Goal: Check status: Check status

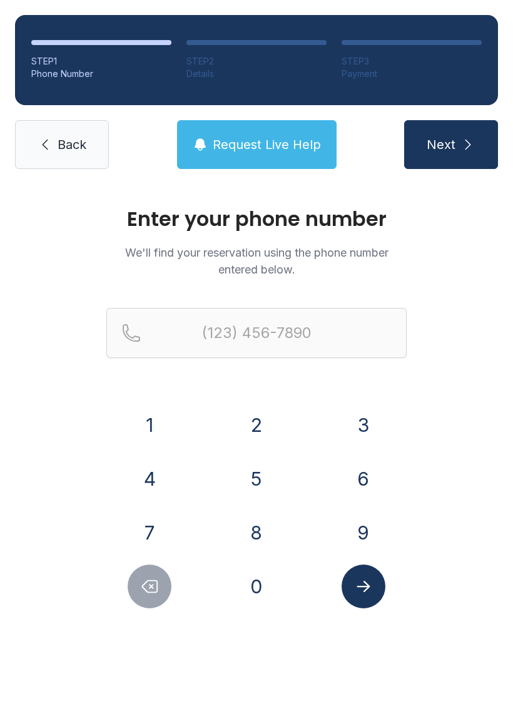
click at [248, 486] on button "5" at bounding box center [257, 479] width 44 height 44
click at [154, 485] on button "4" at bounding box center [150, 479] width 44 height 44
click at [248, 597] on button "0" at bounding box center [257, 587] width 44 height 44
click at [250, 530] on button "8" at bounding box center [257, 533] width 44 height 44
click at [261, 599] on button "0" at bounding box center [257, 587] width 44 height 44
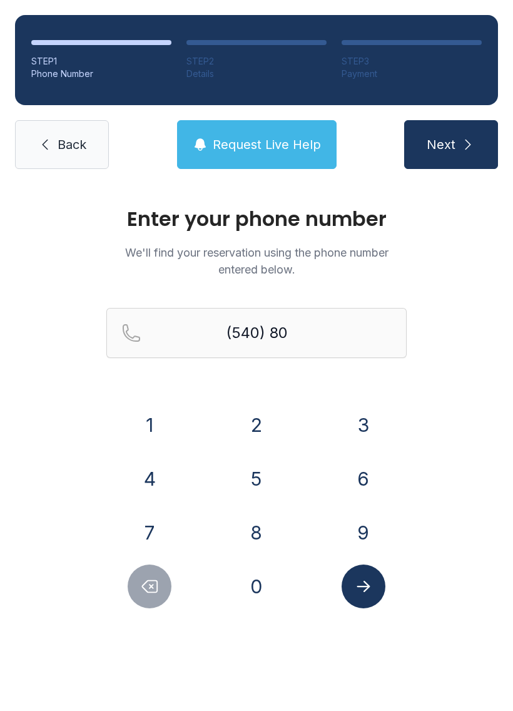
click at [368, 535] on button "9" at bounding box center [364, 533] width 44 height 44
click at [364, 423] on button "3" at bounding box center [364, 425] width 44 height 44
click at [259, 529] on button "8" at bounding box center [257, 533] width 44 height 44
click at [167, 537] on button "7" at bounding box center [150, 533] width 44 height 44
click at [162, 490] on button "4" at bounding box center [150, 479] width 44 height 44
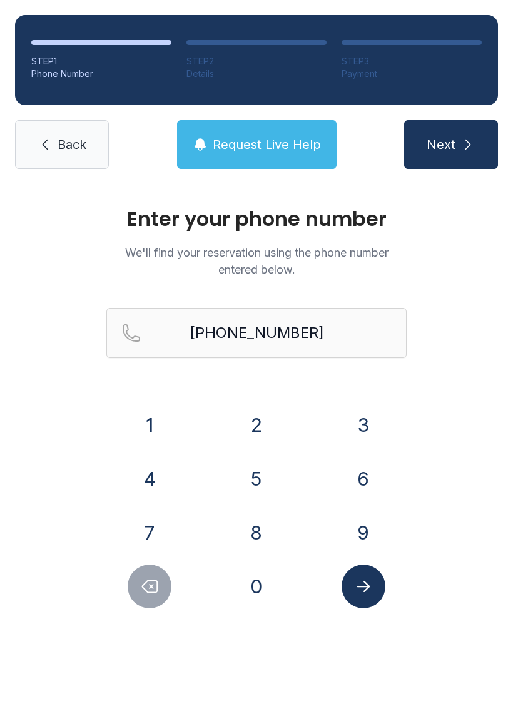
click at [363, 582] on icon "Submit lookup form" at bounding box center [363, 586] width 19 height 19
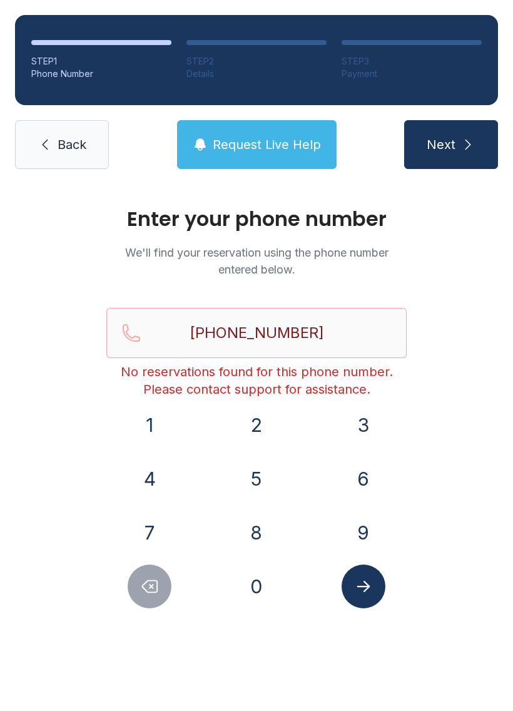
click at [150, 591] on icon "Delete number" at bounding box center [149, 586] width 19 height 19
type input "(540) 809-387"
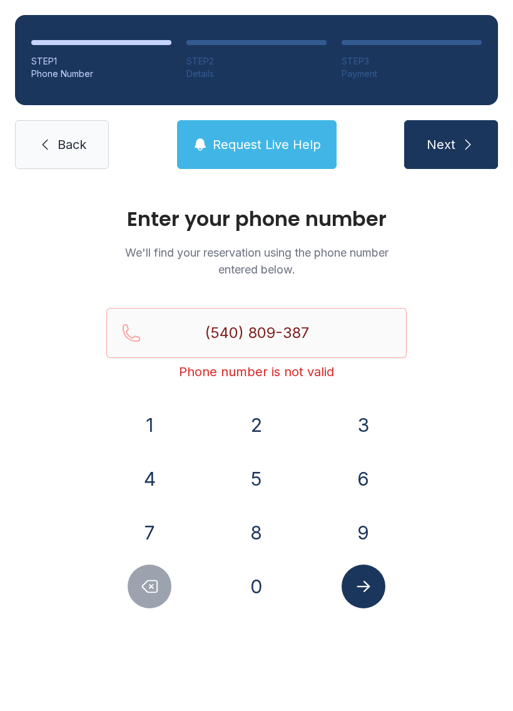
click at [68, 155] on link "Back" at bounding box center [62, 144] width 94 height 49
